Goal: Transaction & Acquisition: Download file/media

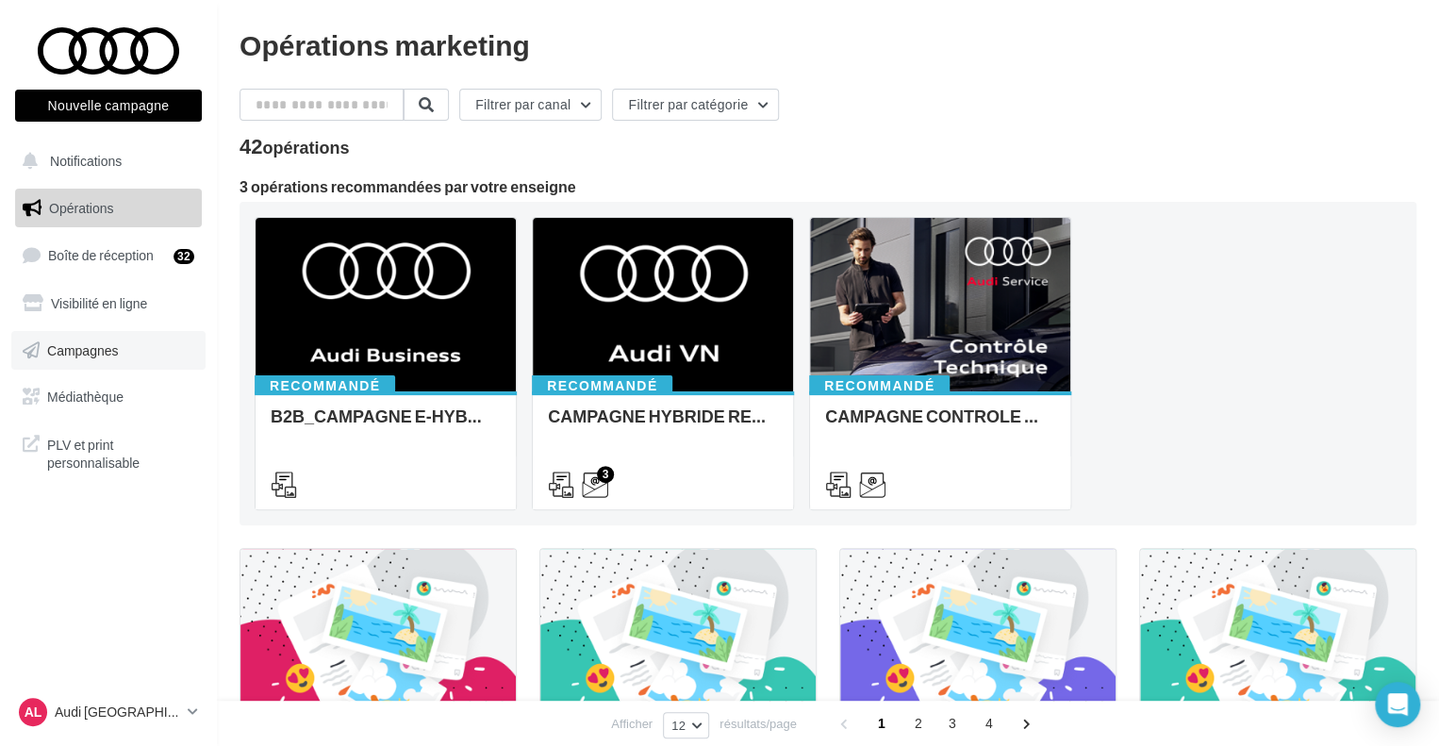
click at [91, 355] on span "Campagnes" at bounding box center [83, 349] width 72 height 16
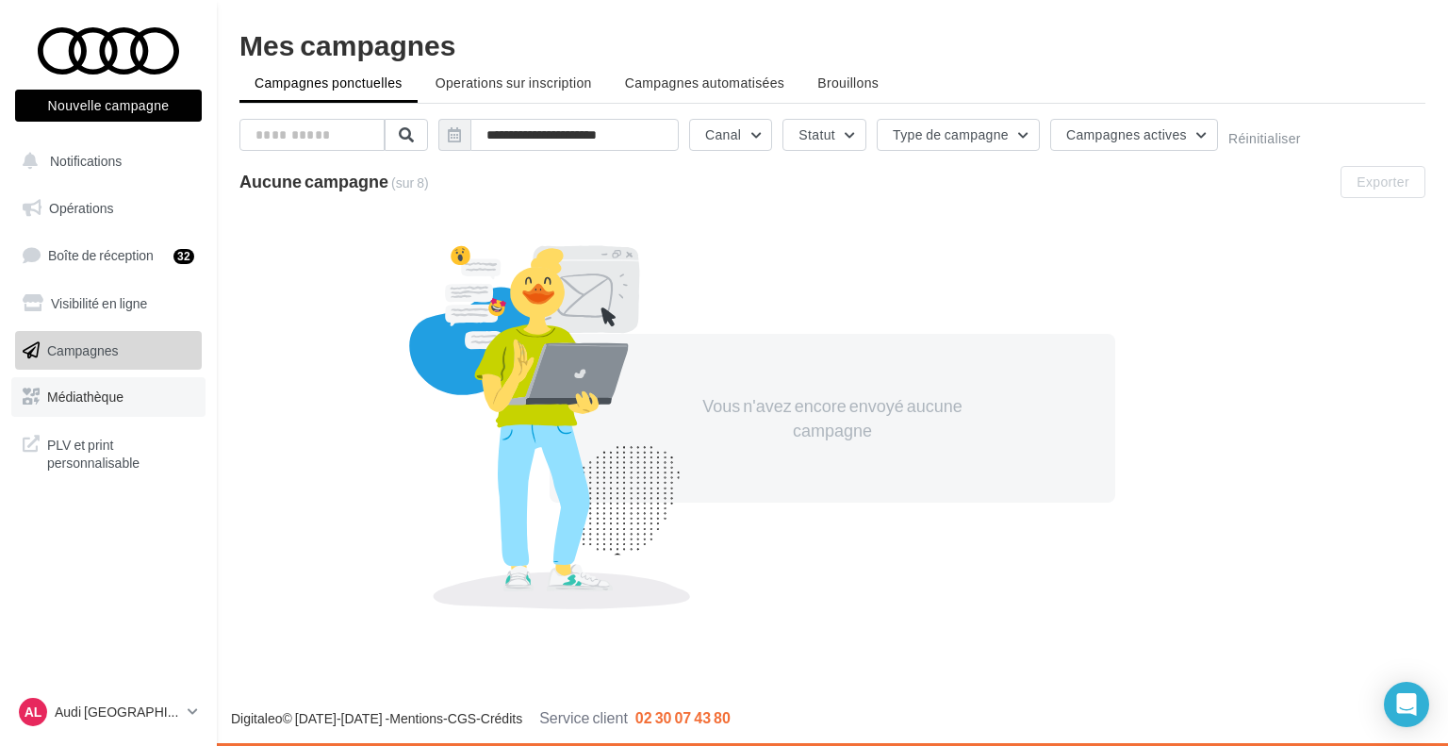
click at [135, 395] on link "Médiathèque" at bounding box center [108, 397] width 194 height 40
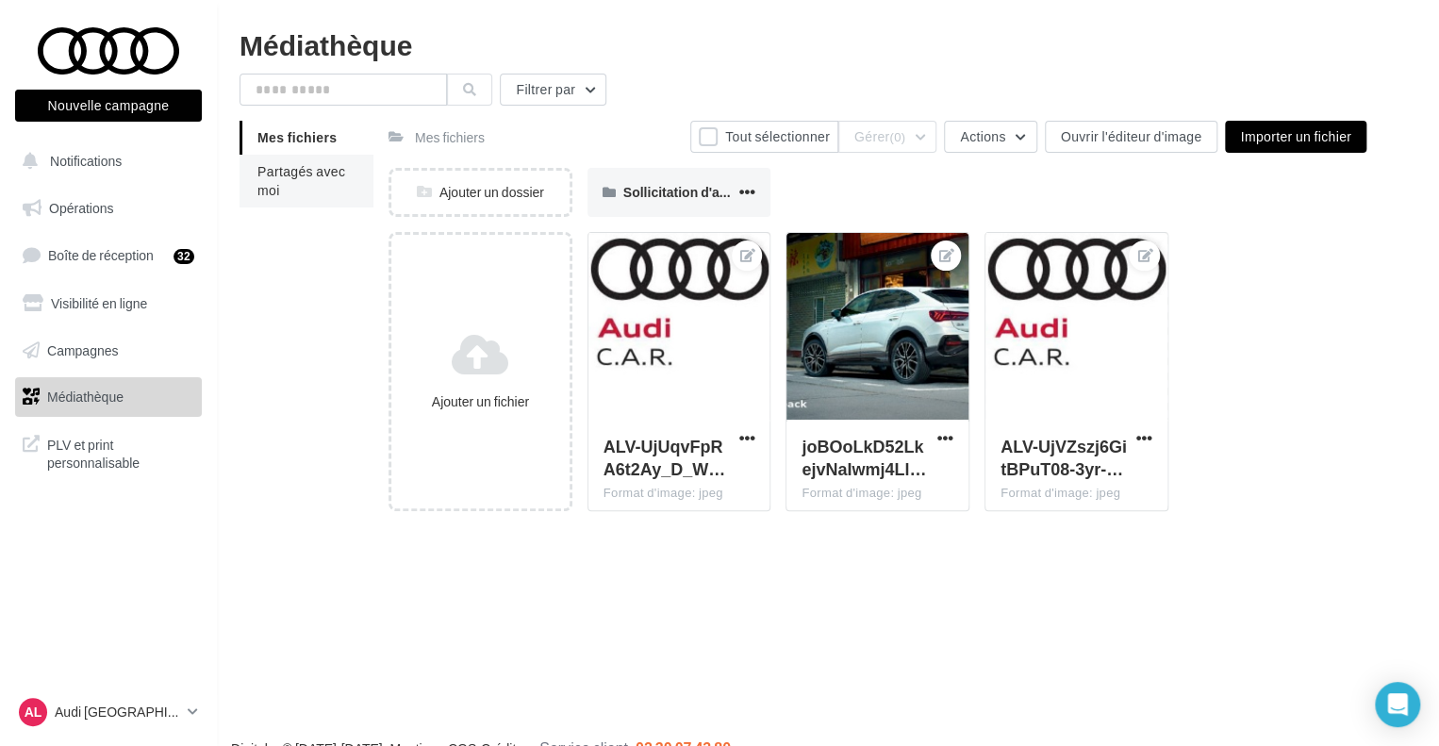
click at [316, 176] on span "Partagés avec moi" at bounding box center [301, 180] width 88 height 35
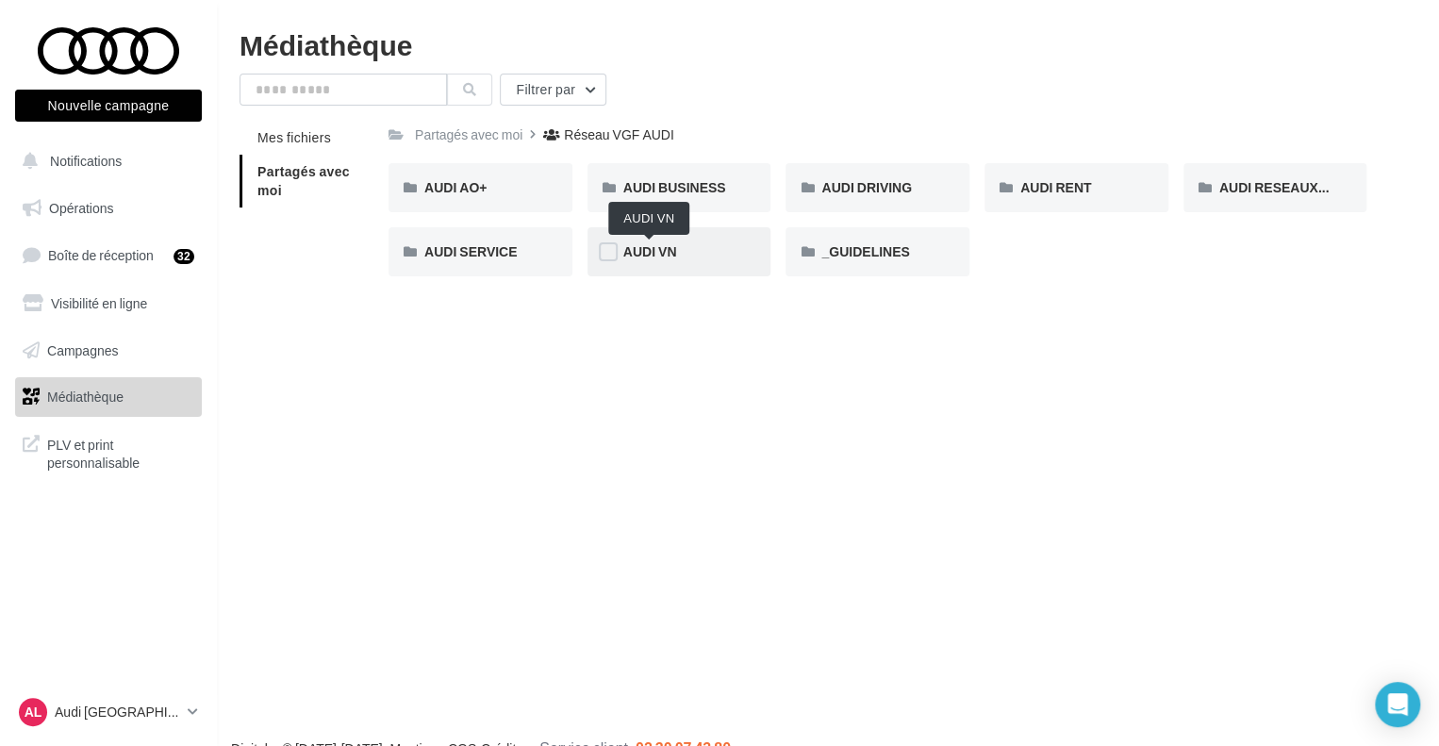
click at [667, 256] on span "AUDI VN" at bounding box center [650, 251] width 54 height 16
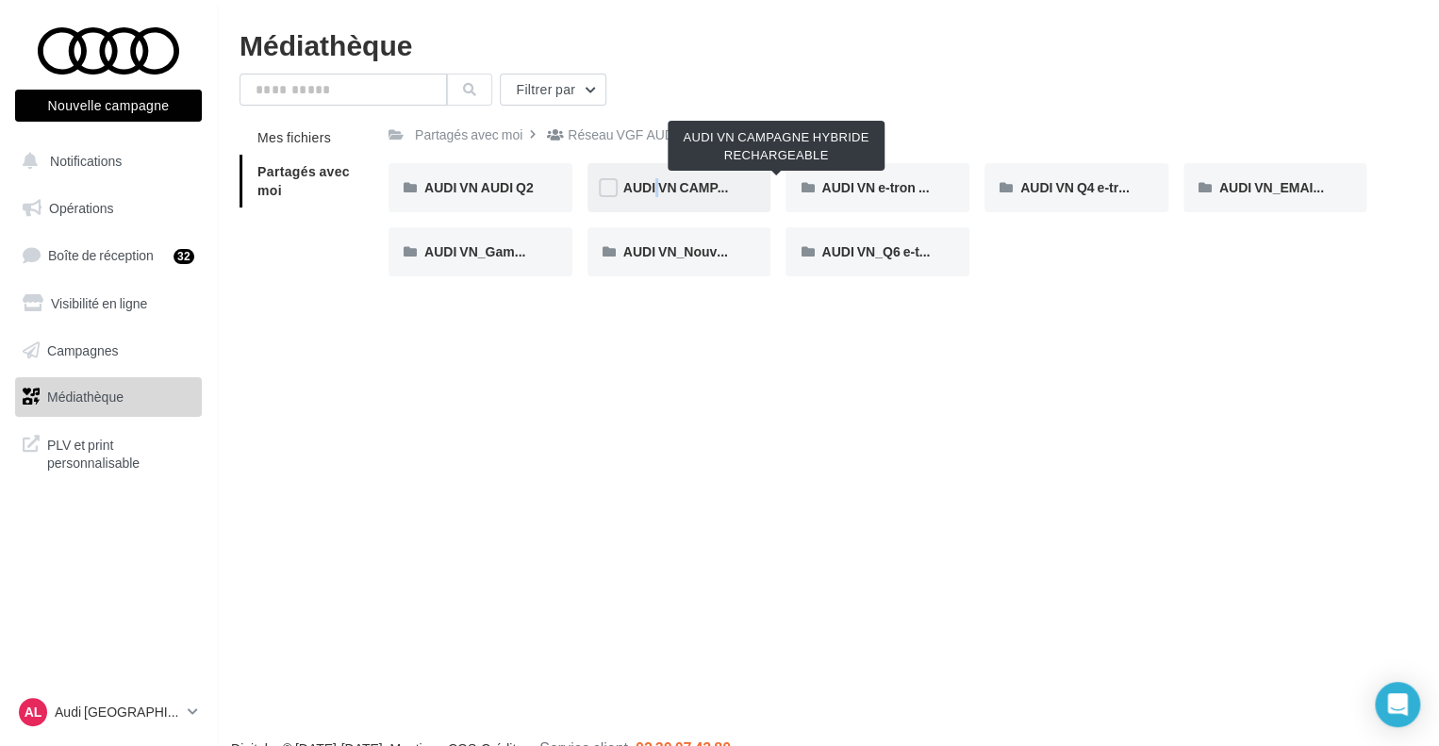
click at [646, 193] on span "AUDI VN CAMPAGNE HYBRIDE RECHARGEABLE" at bounding box center [777, 187] width 309 height 16
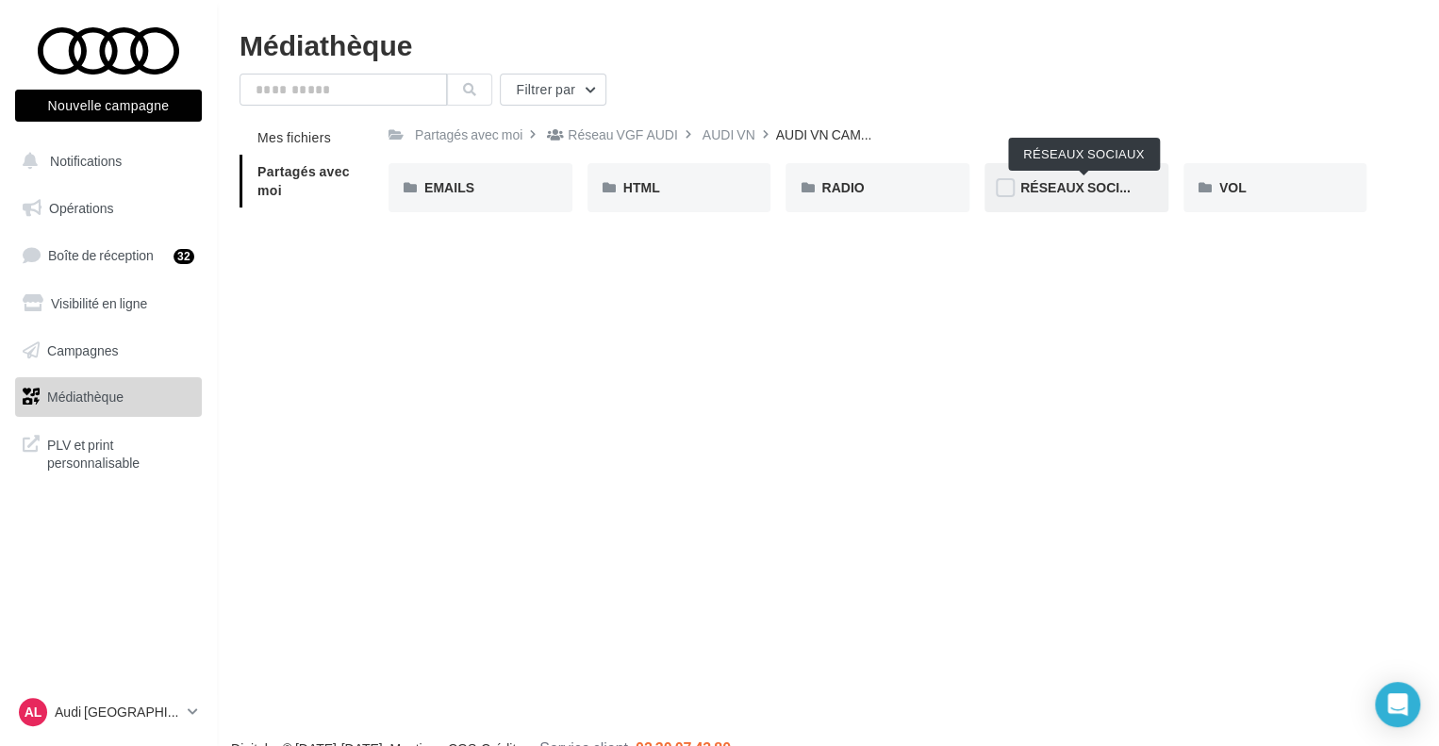
click at [1084, 181] on span "RÉSEAUX SOCIAUX" at bounding box center [1083, 187] width 126 height 16
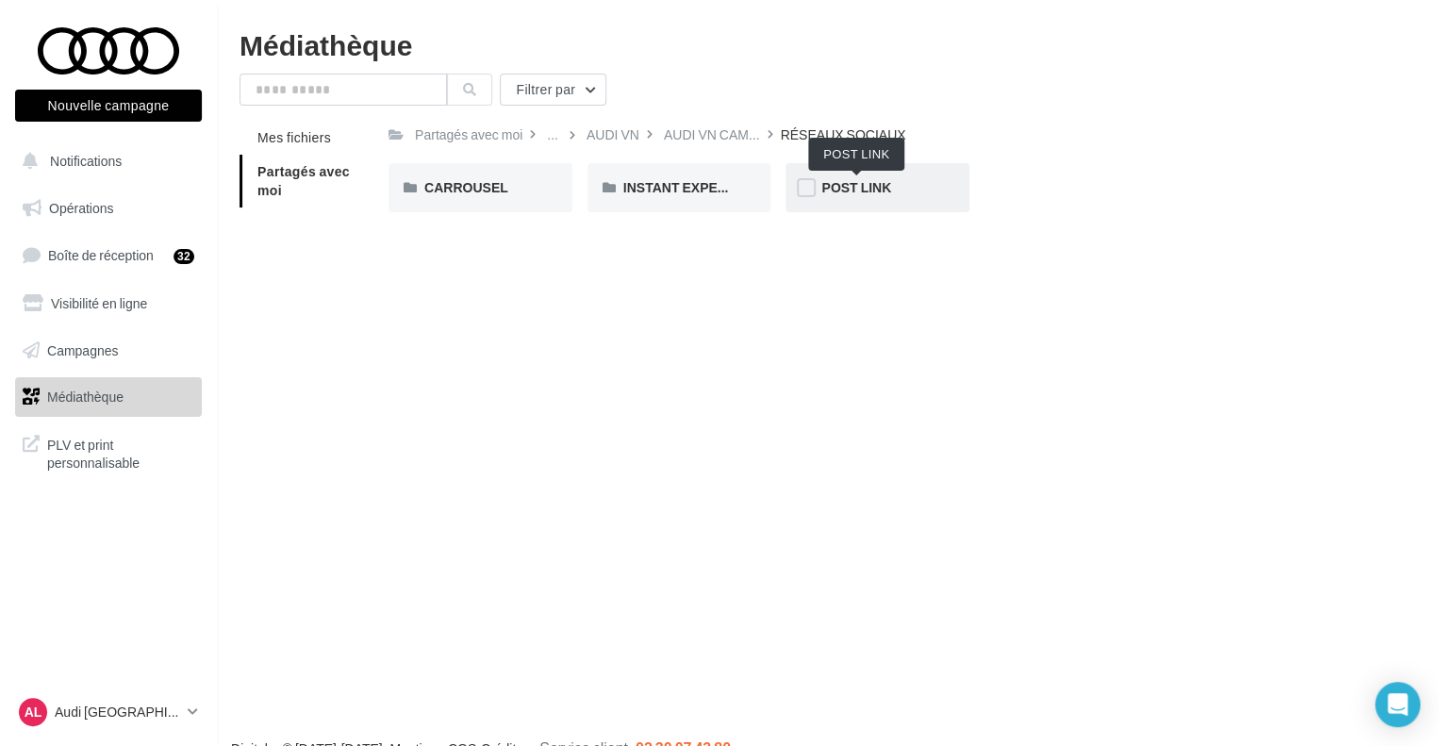
click at [849, 185] on span "POST LINK" at bounding box center [856, 187] width 70 height 16
click at [500, 197] on div "A3 TFSI e" at bounding box center [480, 187] width 112 height 19
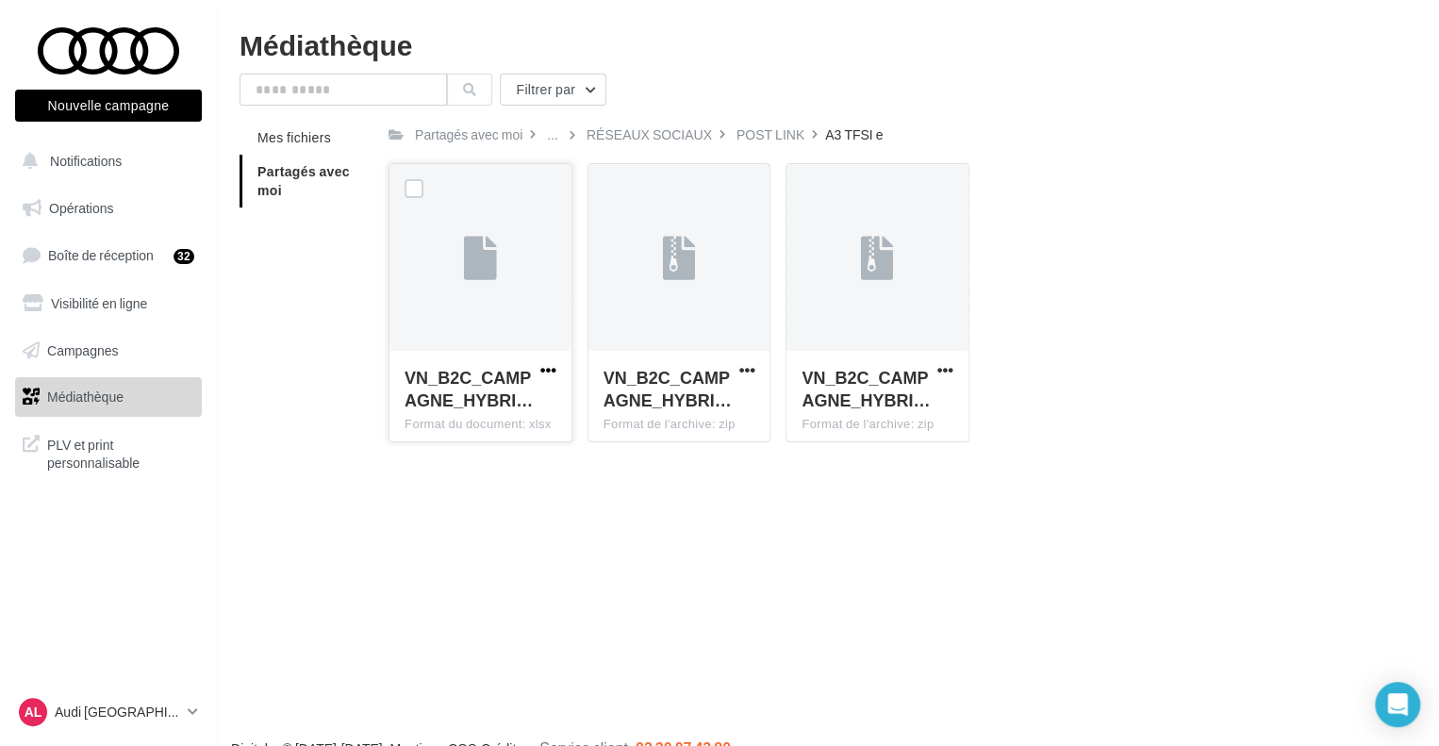
click at [541, 369] on span "button" at bounding box center [548, 370] width 16 height 16
click at [472, 407] on button "Télécharger" at bounding box center [466, 407] width 189 height 49
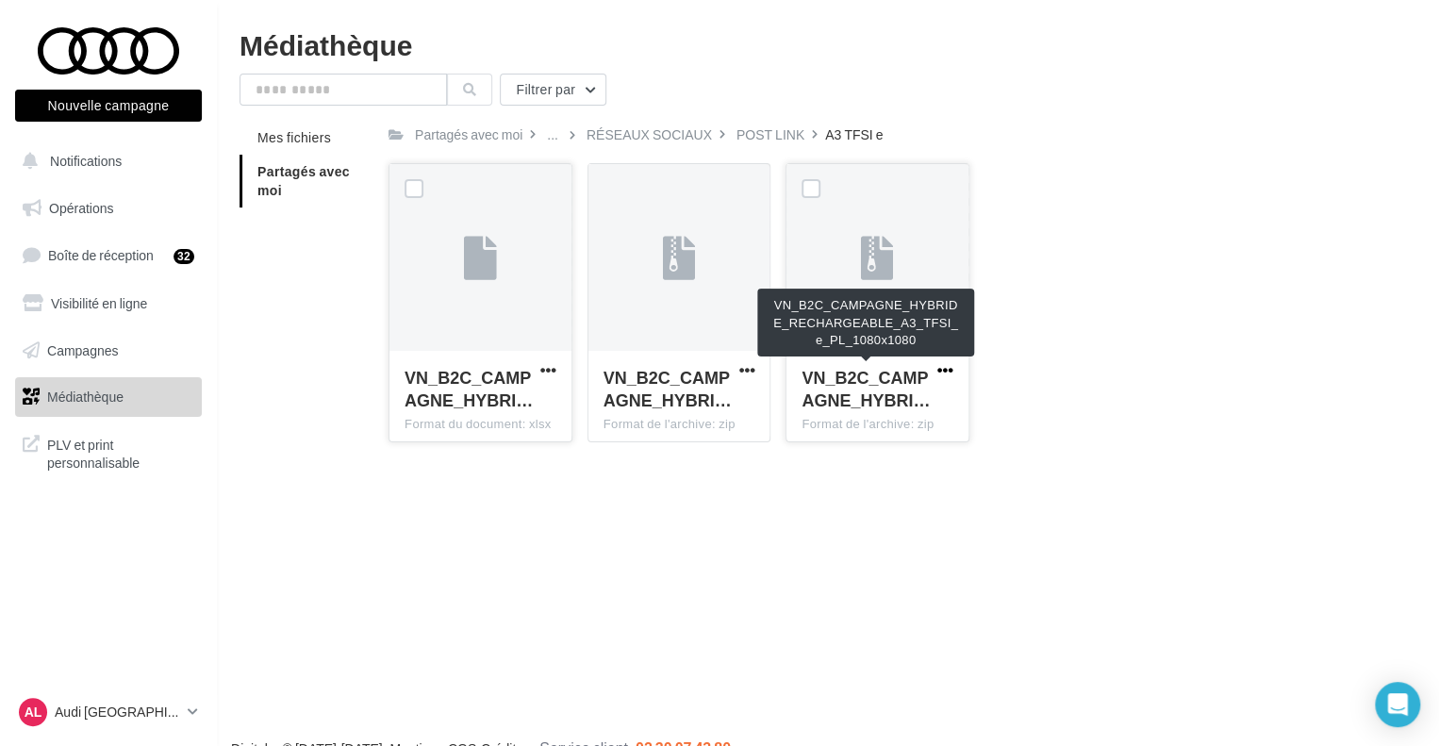
click at [939, 369] on span "button" at bounding box center [945, 370] width 16 height 16
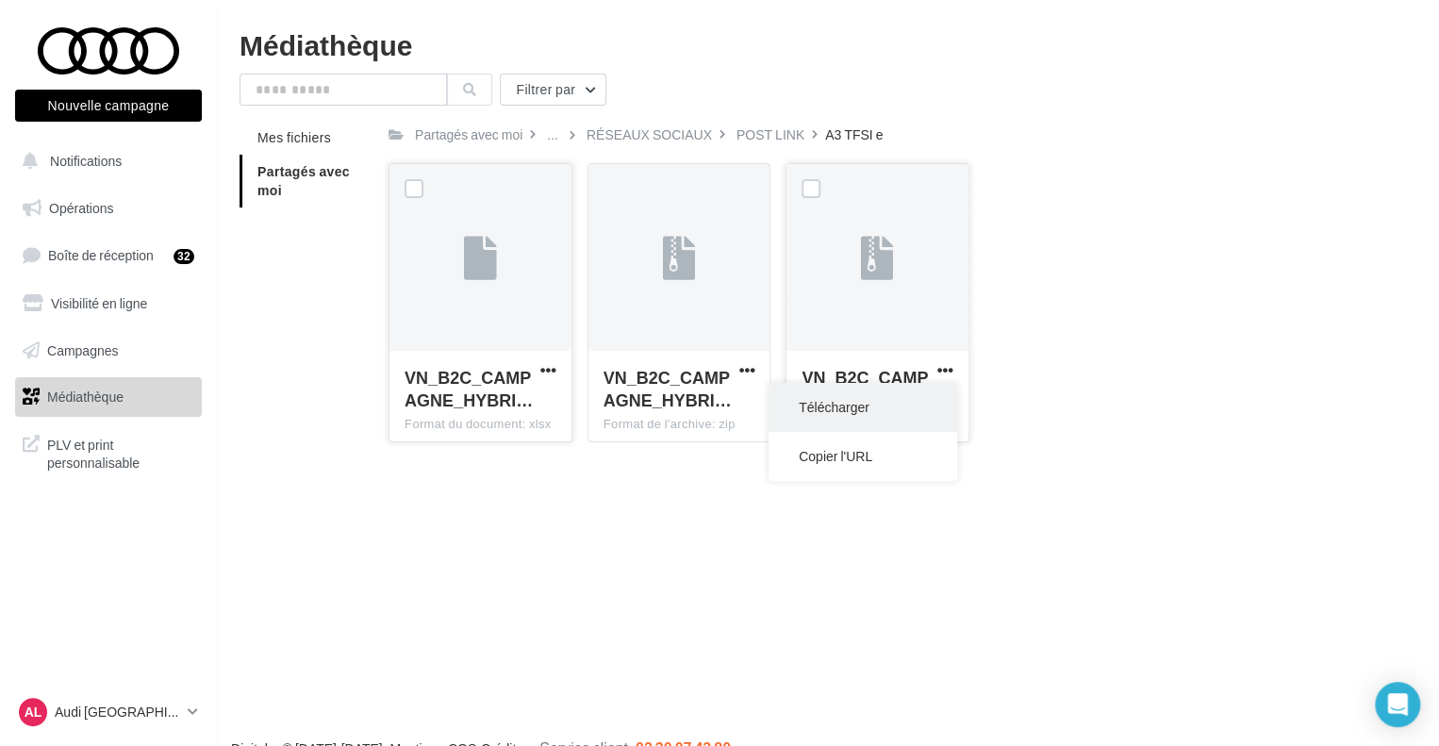
click at [860, 410] on button "Télécharger" at bounding box center [863, 407] width 189 height 49
click at [780, 134] on div "POST LINK" at bounding box center [771, 134] width 68 height 19
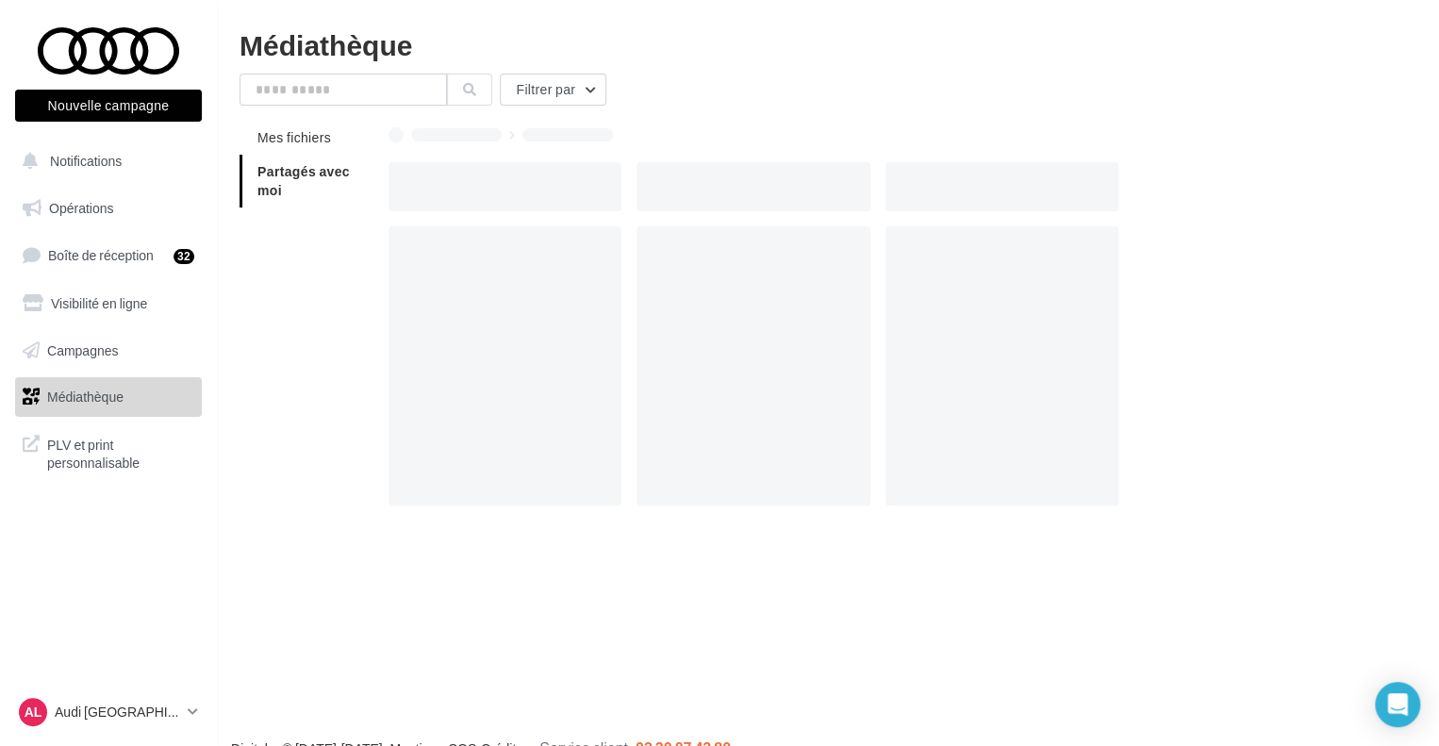
click at [662, 132] on div at bounding box center [878, 134] width 978 height 26
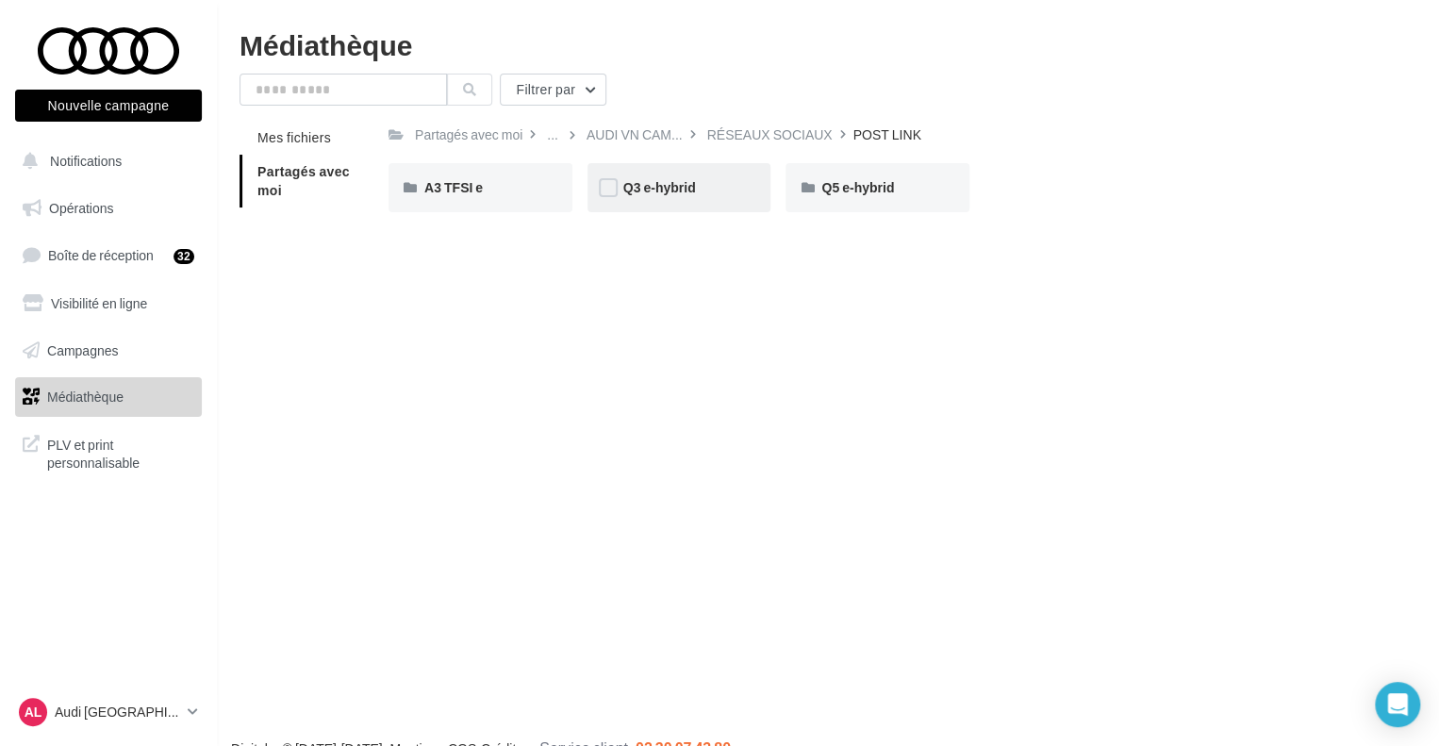
click at [695, 184] on div "Q3 e-hybrid" at bounding box center [679, 187] width 112 height 19
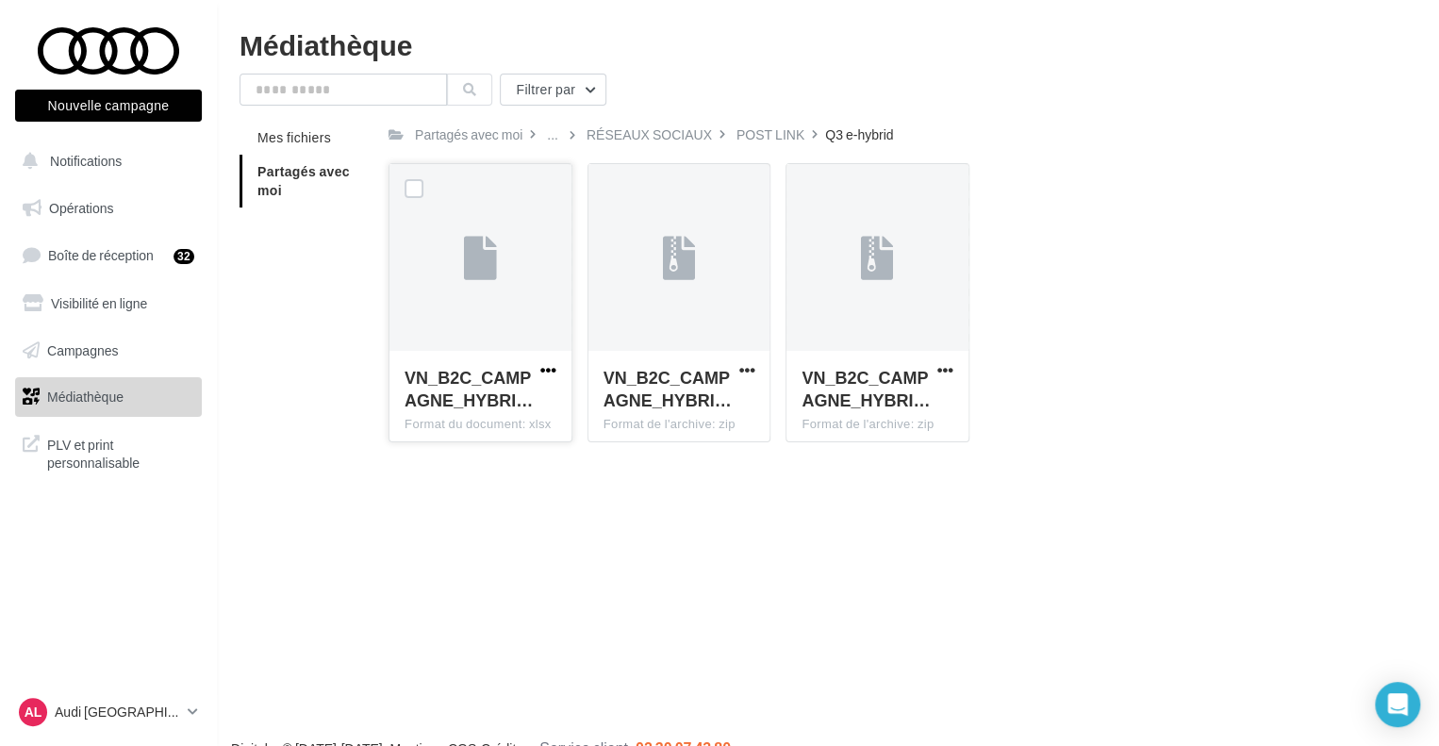
click at [554, 370] on span "button" at bounding box center [548, 370] width 16 height 16
click at [479, 410] on button "Télécharger" at bounding box center [466, 407] width 189 height 49
